Goal: Transaction & Acquisition: Download file/media

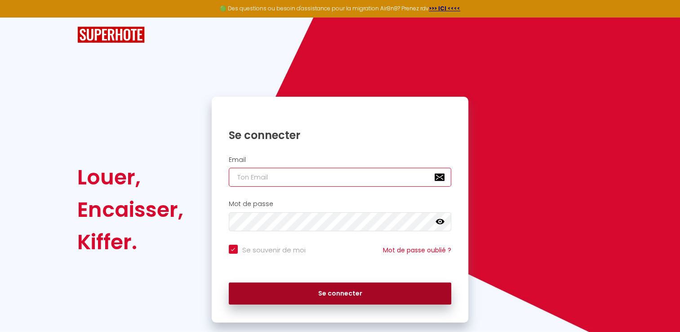
type input "[EMAIL_ADDRESS][DOMAIN_NAME]"
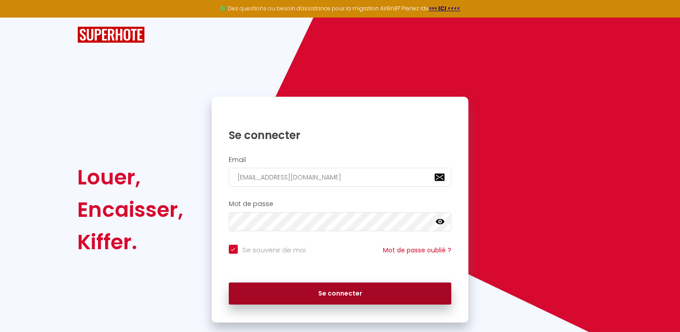
click at [345, 296] on button "Se connecter" at bounding box center [340, 293] width 223 height 22
checkbox input "true"
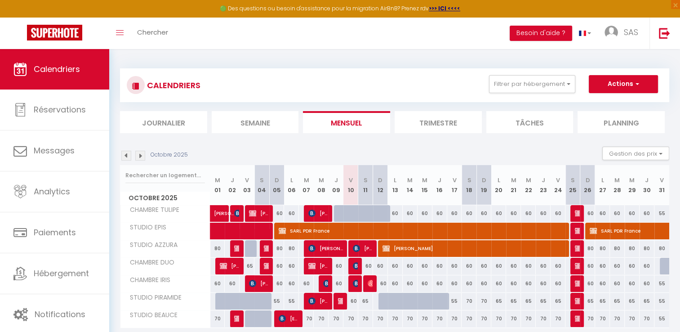
click at [336, 300] on div at bounding box center [340, 300] width 15 height 17
click at [342, 300] on img at bounding box center [341, 300] width 7 height 7
select select "OK"
select select "KO"
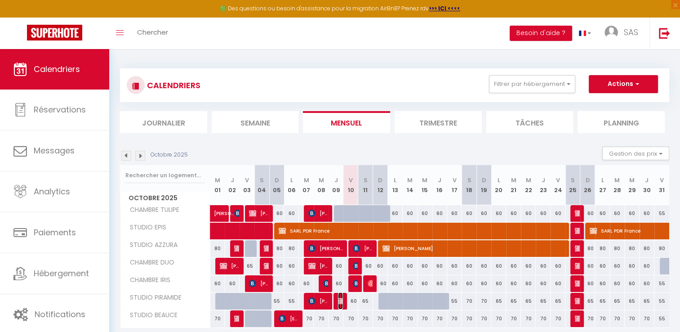
select select "0"
select select "1"
select select
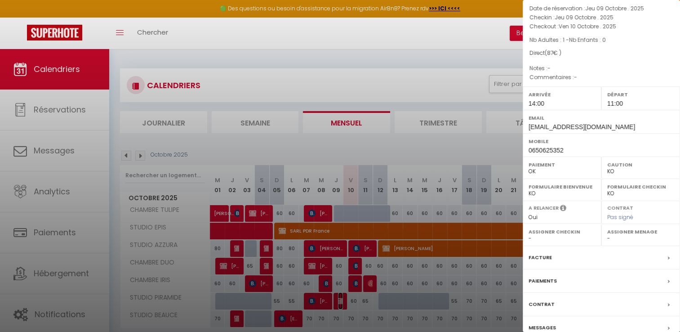
scroll to position [56, 0]
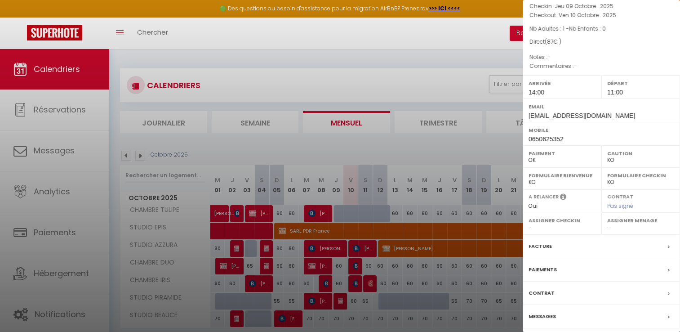
click at [539, 245] on label "Facture" at bounding box center [539, 245] width 23 height 9
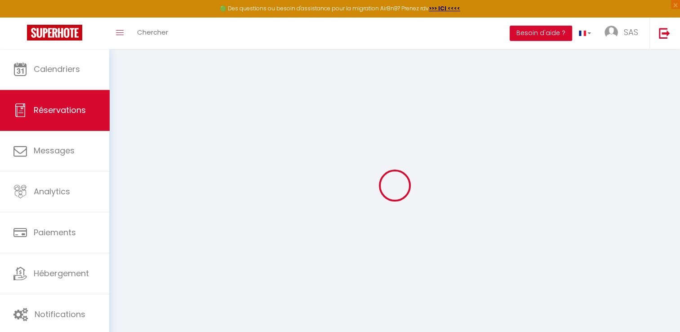
select select
checkbox input "false"
select select
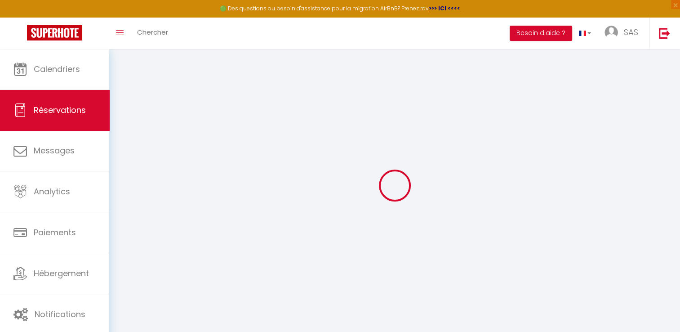
select select
checkbox input "false"
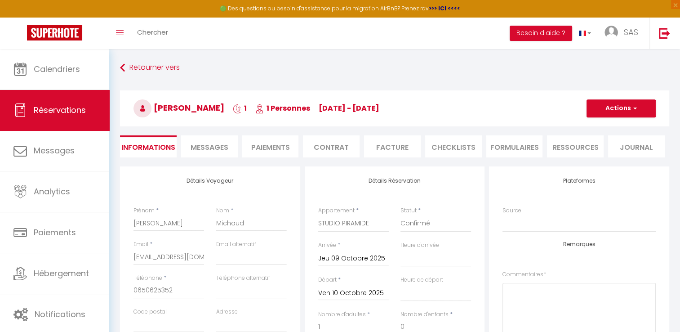
select select
checkbox input "false"
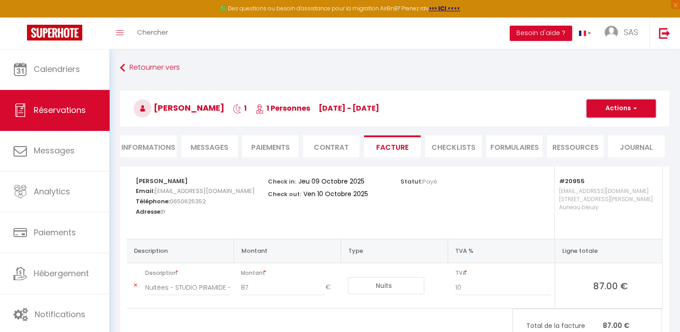
click at [638, 108] on button "Actions" at bounding box center [620, 108] width 69 height 18
click at [615, 138] on link "Aperçu et éditer" at bounding box center [613, 140] width 75 height 12
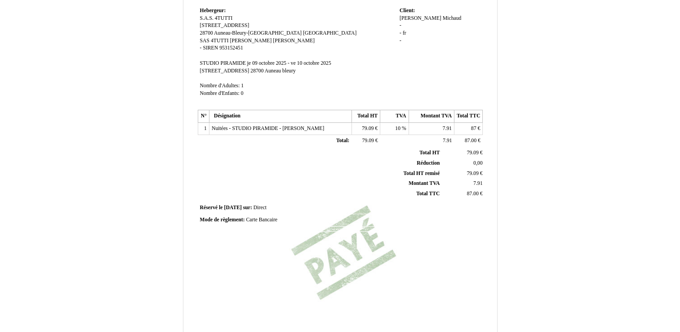
scroll to position [210, 0]
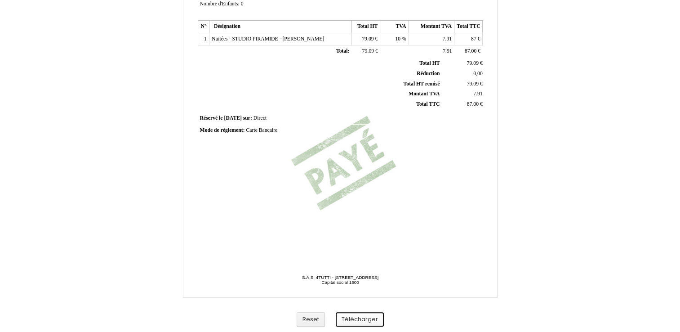
click at [361, 319] on button "Télécharger" at bounding box center [360, 319] width 48 height 15
click at [353, 317] on button "Télécharger" at bounding box center [360, 319] width 48 height 15
